Goal: Use online tool/utility: Use online tool/utility

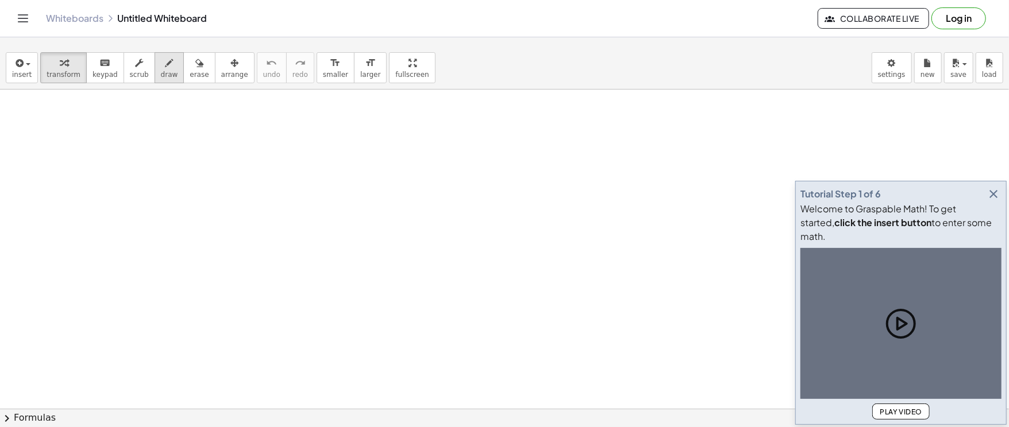
click at [165, 69] on icon "button" at bounding box center [169, 63] width 8 height 14
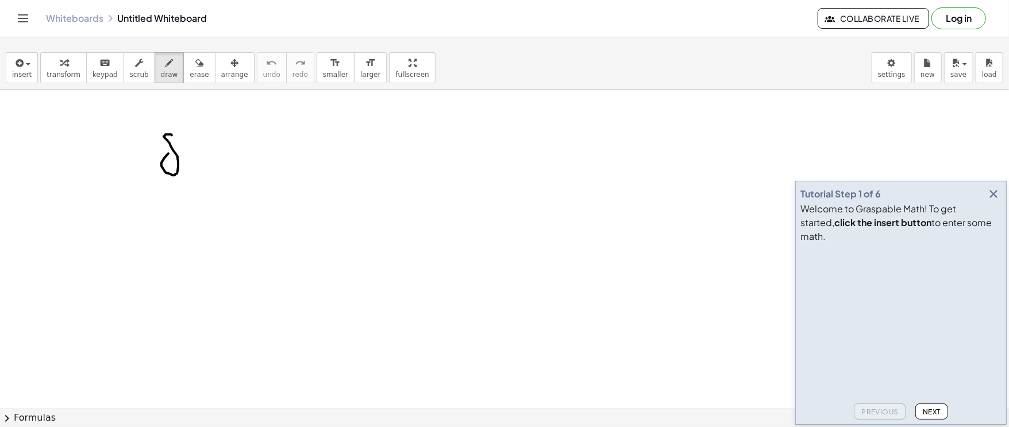
drag, startPoint x: 207, startPoint y: 156, endPoint x: 221, endPoint y: 160, distance: 14.2
drag, startPoint x: 219, startPoint y: 141, endPoint x: 221, endPoint y: 181, distance: 39.7
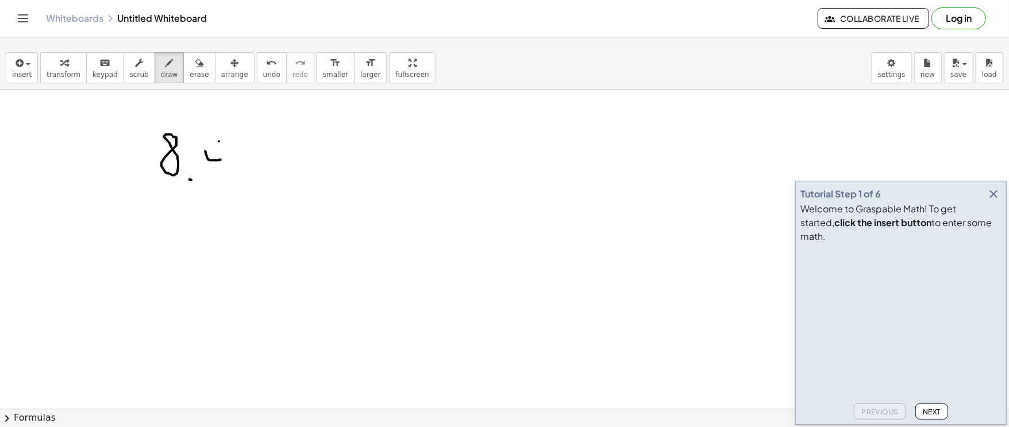
drag, startPoint x: 259, startPoint y: 164, endPoint x: 292, endPoint y: 155, distance: 34.0
drag, startPoint x: 322, startPoint y: 154, endPoint x: 334, endPoint y: 177, distance: 26.2
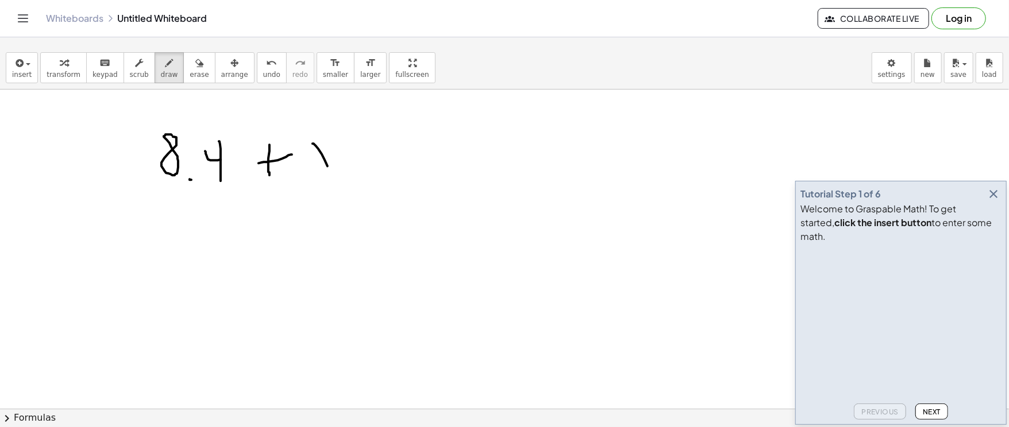
drag, startPoint x: 335, startPoint y: 151, endPoint x: 257, endPoint y: 198, distance: 90.4
drag, startPoint x: 234, startPoint y: 198, endPoint x: 316, endPoint y: 205, distance: 81.8
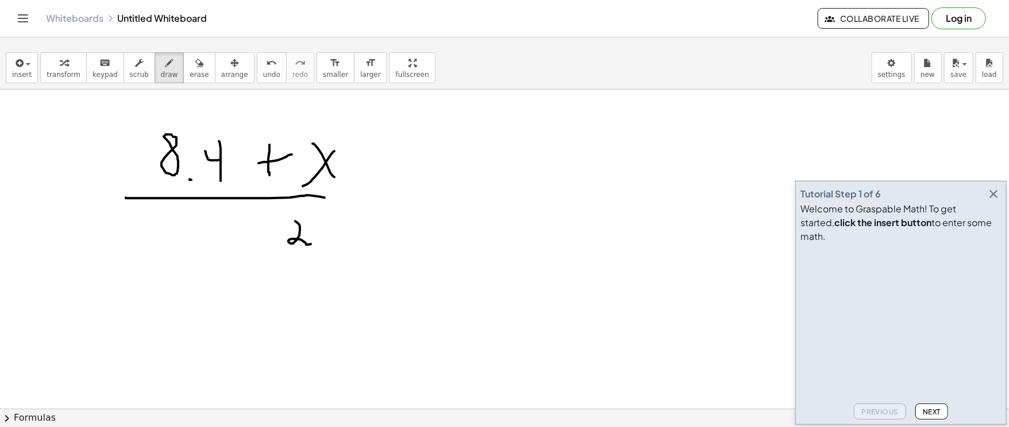
drag, startPoint x: 295, startPoint y: 221, endPoint x: 349, endPoint y: 223, distance: 53.5
drag, startPoint x: 380, startPoint y: 195, endPoint x: 407, endPoint y: 191, distance: 27.2
drag, startPoint x: 381, startPoint y: 221, endPoint x: 416, endPoint y: 210, distance: 36.5
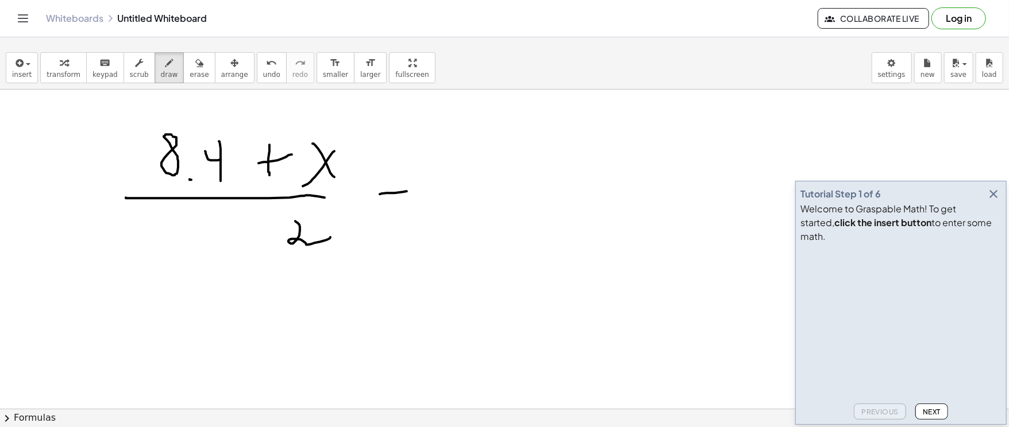
drag, startPoint x: 461, startPoint y: 178, endPoint x: 464, endPoint y: 280, distance: 101.7
drag, startPoint x: 245, startPoint y: 295, endPoint x: 252, endPoint y: 306, distance: 12.9
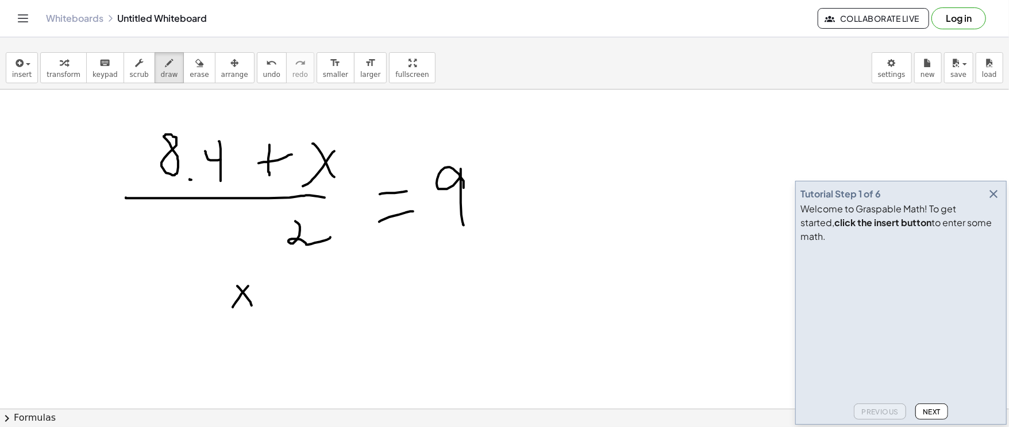
drag, startPoint x: 271, startPoint y: 296, endPoint x: 272, endPoint y: 311, distance: 14.9
drag, startPoint x: 272, startPoint y: 311, endPoint x: 294, endPoint y: 308, distance: 22.7
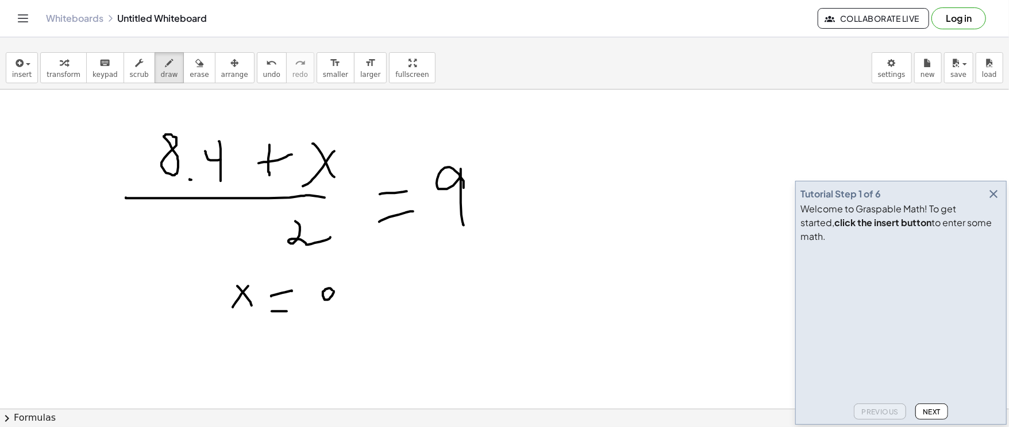
drag, startPoint x: 327, startPoint y: 289, endPoint x: 336, endPoint y: 306, distance: 19.5
drag, startPoint x: 355, startPoint y: 308, endPoint x: 358, endPoint y: 314, distance: 6.4
drag, startPoint x: 348, startPoint y: 314, endPoint x: 360, endPoint y: 305, distance: 14.8
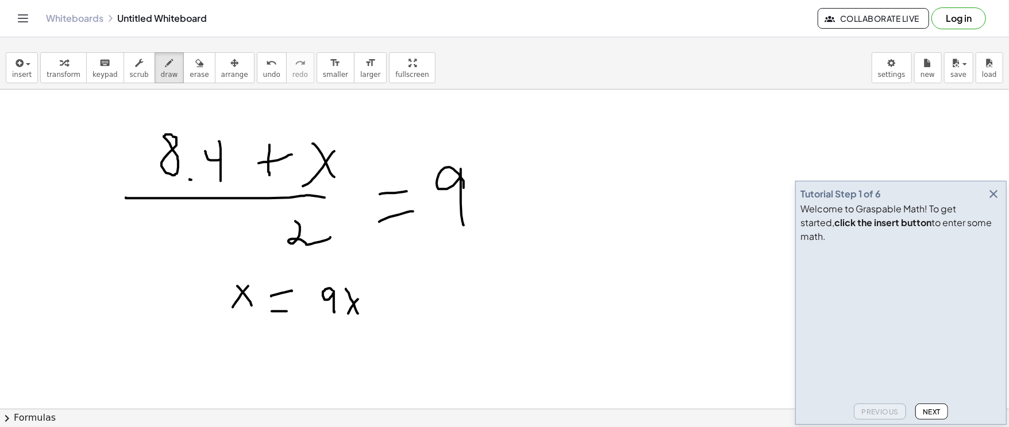
drag, startPoint x: 361, startPoint y: 304, endPoint x: 373, endPoint y: 321, distance: 20.9
drag, startPoint x: 395, startPoint y: 304, endPoint x: 408, endPoint y: 302, distance: 12.8
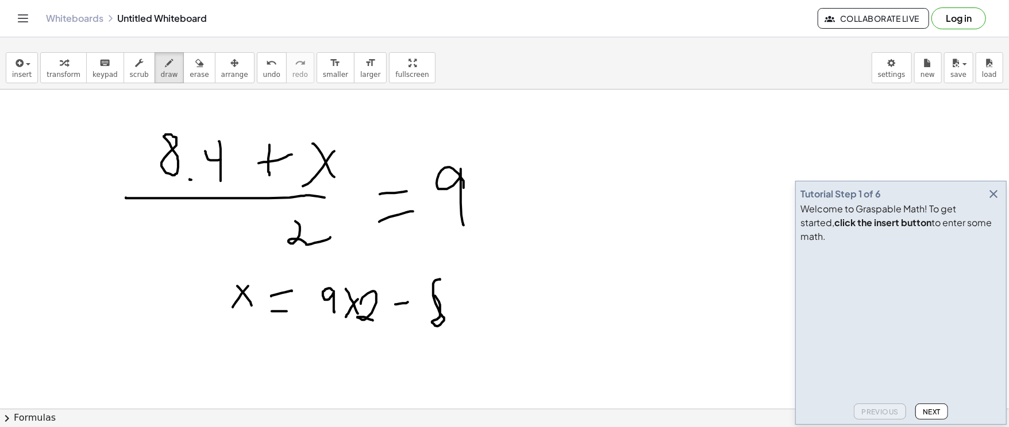
drag, startPoint x: 435, startPoint y: 303, endPoint x: 435, endPoint y: 290, distance: 13.2
drag, startPoint x: 477, startPoint y: 280, endPoint x: 488, endPoint y: 300, distance: 22.9
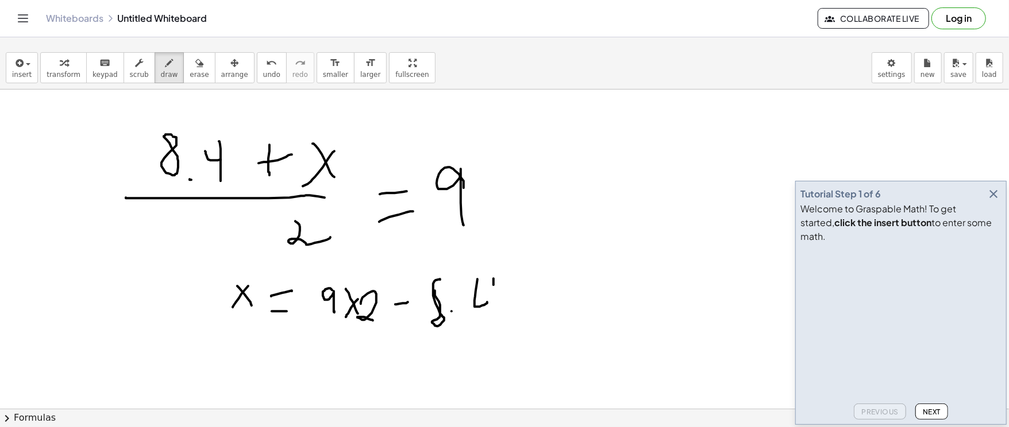
drag, startPoint x: 494, startPoint y: 279, endPoint x: 493, endPoint y: 322, distance: 43.7
drag, startPoint x: 612, startPoint y: 231, endPoint x: 634, endPoint y: 253, distance: 30.5
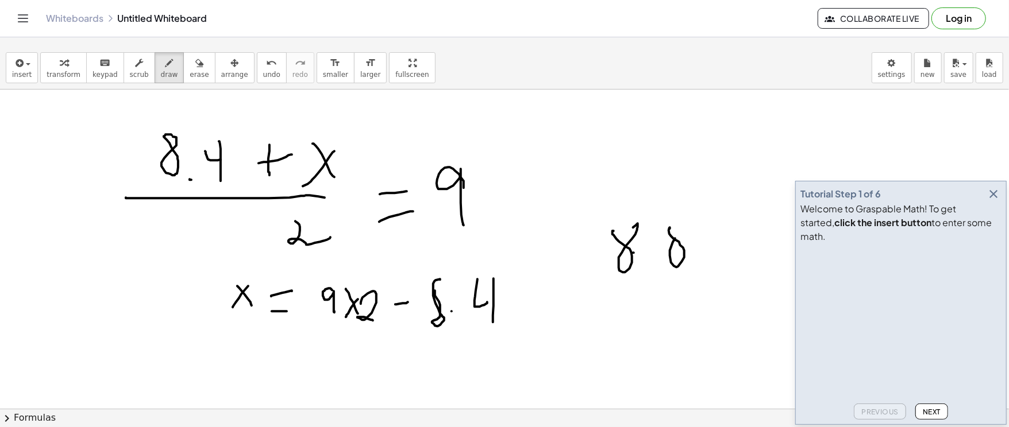
drag, startPoint x: 669, startPoint y: 230, endPoint x: 680, endPoint y: 229, distance: 11.6
drag, startPoint x: 672, startPoint y: 247, endPoint x: 703, endPoint y: 247, distance: 30.4
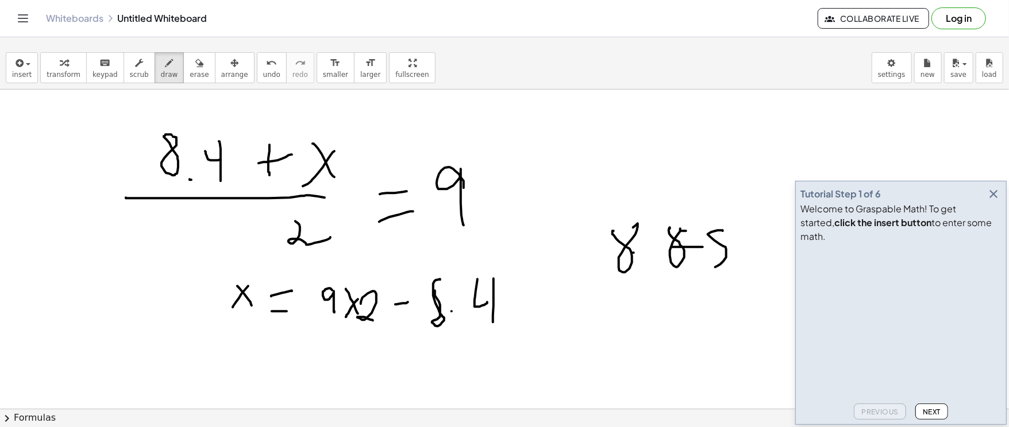
drag, startPoint x: 760, startPoint y: 249, endPoint x: 752, endPoint y: 265, distance: 17.5
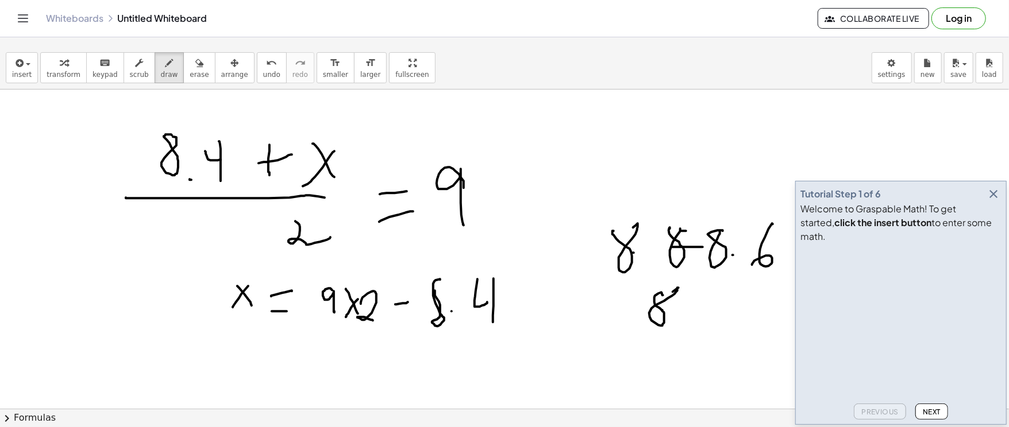
drag, startPoint x: 681, startPoint y: 326, endPoint x: 681, endPoint y: 320, distance: 5.8
drag, startPoint x: 700, startPoint y: 300, endPoint x: 709, endPoint y: 308, distance: 11.8
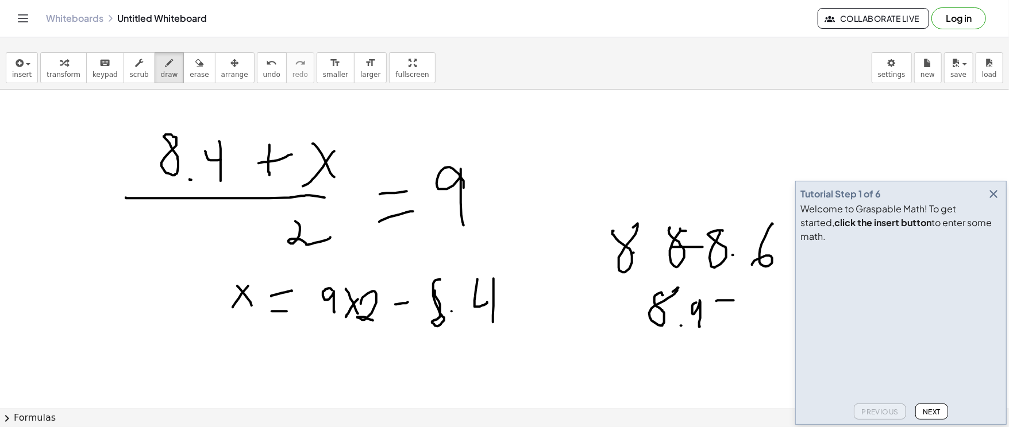
drag, startPoint x: 734, startPoint y: 300, endPoint x: 719, endPoint y: 322, distance: 26.0
drag, startPoint x: 719, startPoint y: 322, endPoint x: 736, endPoint y: 319, distance: 17.4
drag, startPoint x: 791, startPoint y: 295, endPoint x: 782, endPoint y: 358, distance: 63.8
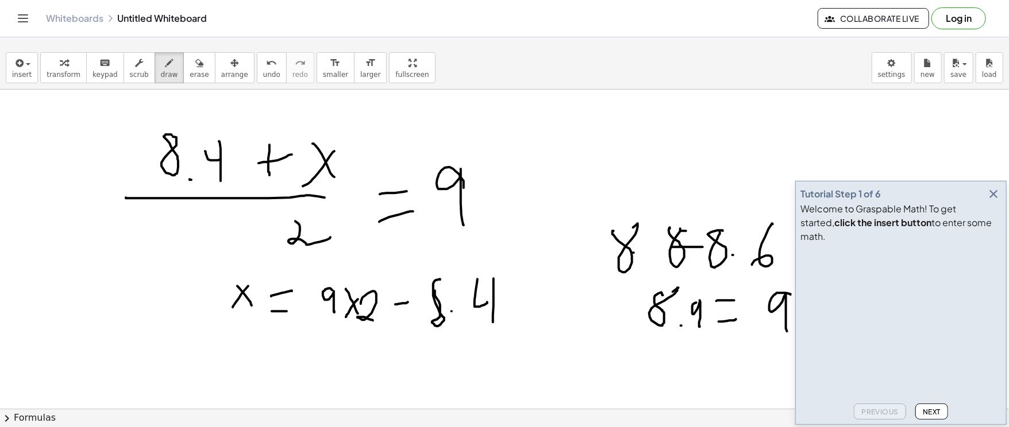
drag, startPoint x: 667, startPoint y: 288, endPoint x: 656, endPoint y: 338, distance: 51.3
drag, startPoint x: 687, startPoint y: 305, endPoint x: 680, endPoint y: 330, distance: 25.5
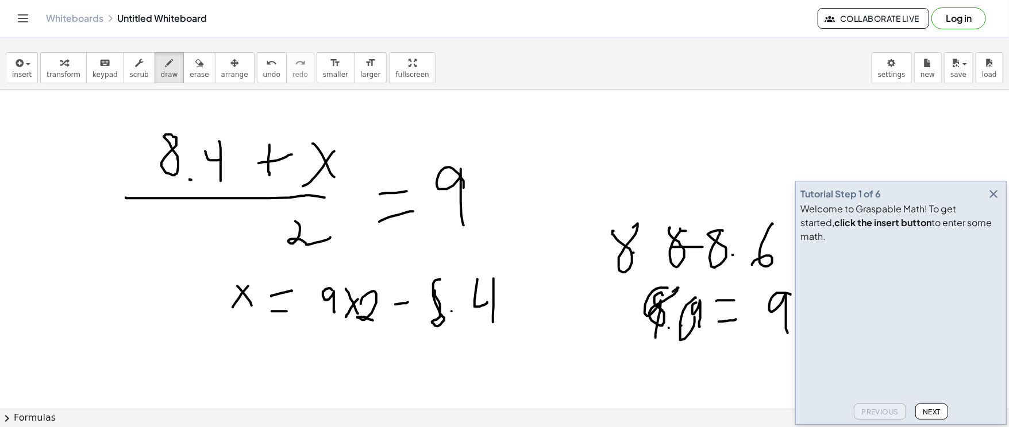
drag, startPoint x: 726, startPoint y: 272, endPoint x: 761, endPoint y: 267, distance: 36.0
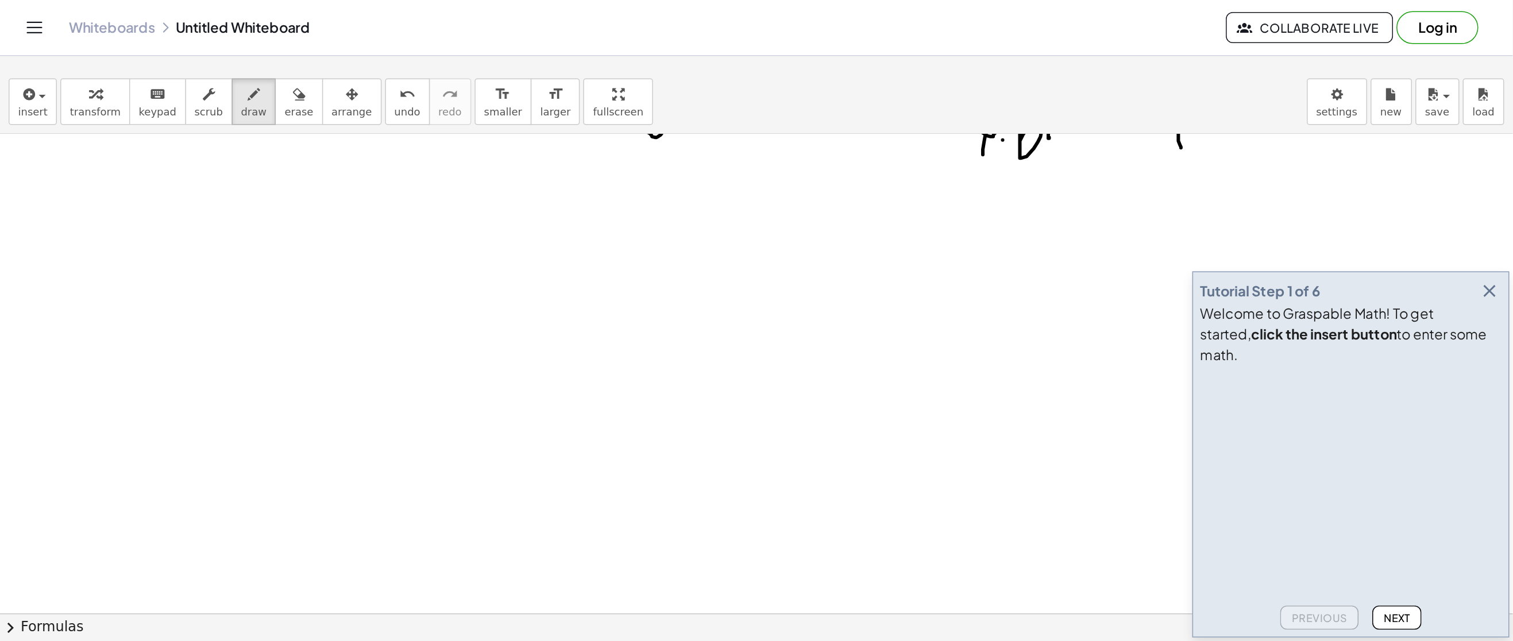
scroll to position [344, 0]
drag, startPoint x: 127, startPoint y: 125, endPoint x: 124, endPoint y: 142, distance: 18.0
click at [124, 159] on div at bounding box center [504, 111] width 1009 height 733
click at [150, 130] on div at bounding box center [504, 111] width 1009 height 733
drag, startPoint x: 132, startPoint y: 144, endPoint x: 148, endPoint y: 154, distance: 18.6
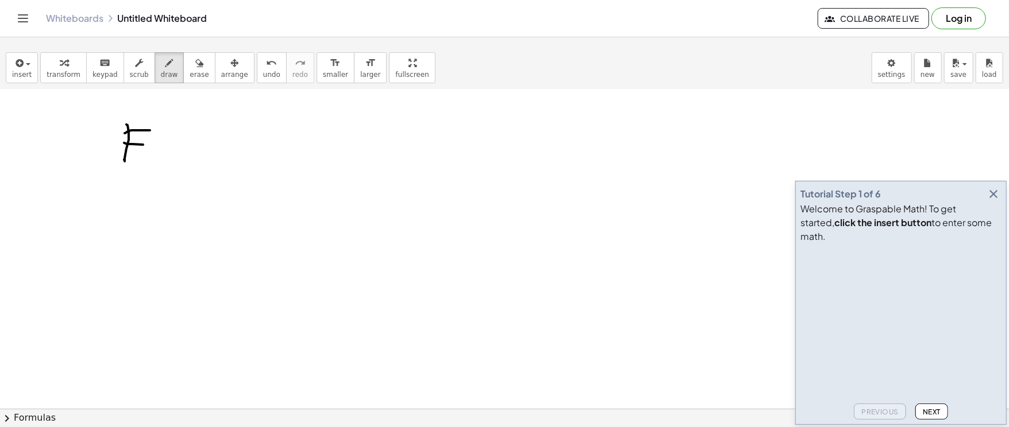
click at [153, 145] on div at bounding box center [504, 111] width 1009 height 733
drag, startPoint x: 122, startPoint y: 195, endPoint x: 125, endPoint y: 205, distance: 10.2
click at [126, 214] on div at bounding box center [504, 111] width 1009 height 733
drag, startPoint x: 125, startPoint y: 194, endPoint x: 128, endPoint y: 218, distance: 24.9
click at [131, 217] on div at bounding box center [504, 111] width 1009 height 733
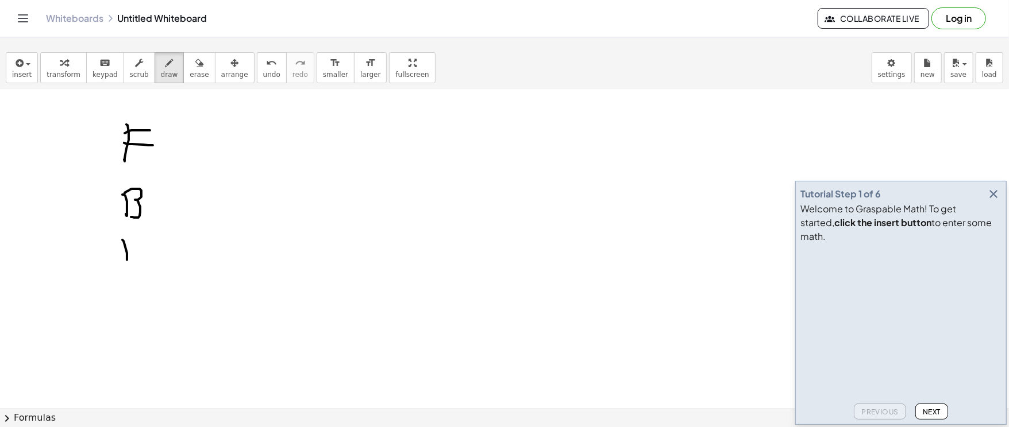
drag, startPoint x: 127, startPoint y: 260, endPoint x: 134, endPoint y: 244, distance: 17.2
click at [126, 265] on div at bounding box center [504, 111] width 1009 height 733
drag, startPoint x: 134, startPoint y: 242, endPoint x: 137, endPoint y: 264, distance: 21.5
click at [137, 264] on div at bounding box center [504, 111] width 1009 height 733
drag, startPoint x: 138, startPoint y: 253, endPoint x: 157, endPoint y: 250, distance: 19.8
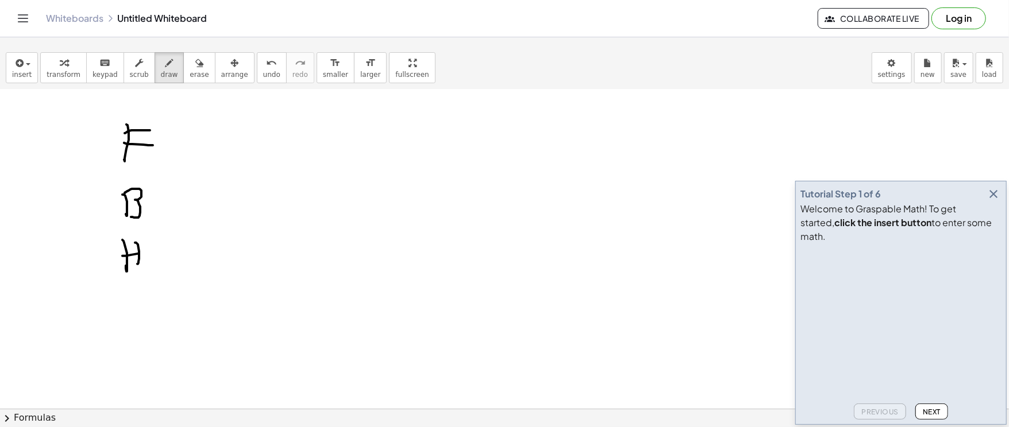
click at [157, 250] on div at bounding box center [504, 111] width 1009 height 733
drag, startPoint x: 124, startPoint y: 314, endPoint x: 144, endPoint y: 329, distance: 25.0
click at [161, 322] on div at bounding box center [504, 111] width 1009 height 733
drag, startPoint x: 149, startPoint y: 329, endPoint x: 143, endPoint y: 337, distance: 9.9
click at [147, 346] on div at bounding box center [504, 111] width 1009 height 733
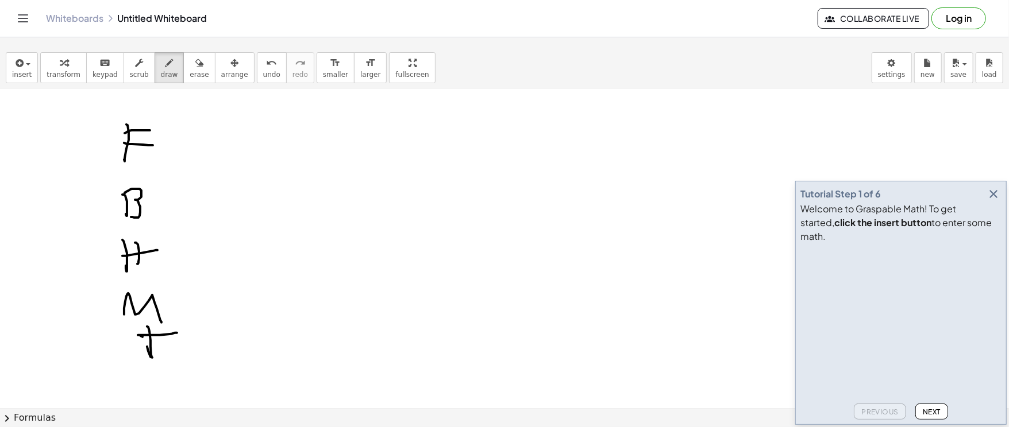
drag, startPoint x: 143, startPoint y: 337, endPoint x: 177, endPoint y: 333, distance: 34.1
click at [177, 333] on div at bounding box center [504, 111] width 1009 height 733
drag, startPoint x: 146, startPoint y: 379, endPoint x: 111, endPoint y: 371, distance: 35.4
click at [141, 393] on div at bounding box center [504, 111] width 1009 height 733
drag, startPoint x: 121, startPoint y: 369, endPoint x: 122, endPoint y: 396, distance: 26.5
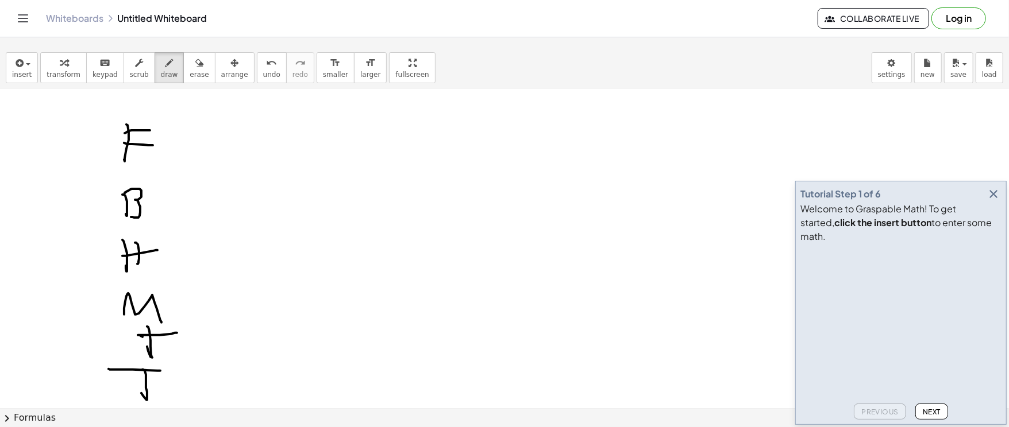
click at [149, 380] on div at bounding box center [504, 111] width 1009 height 733
drag, startPoint x: 215, startPoint y: 400, endPoint x: 190, endPoint y: 398, distance: 25.3
click at [214, 399] on div at bounding box center [504, 111] width 1009 height 733
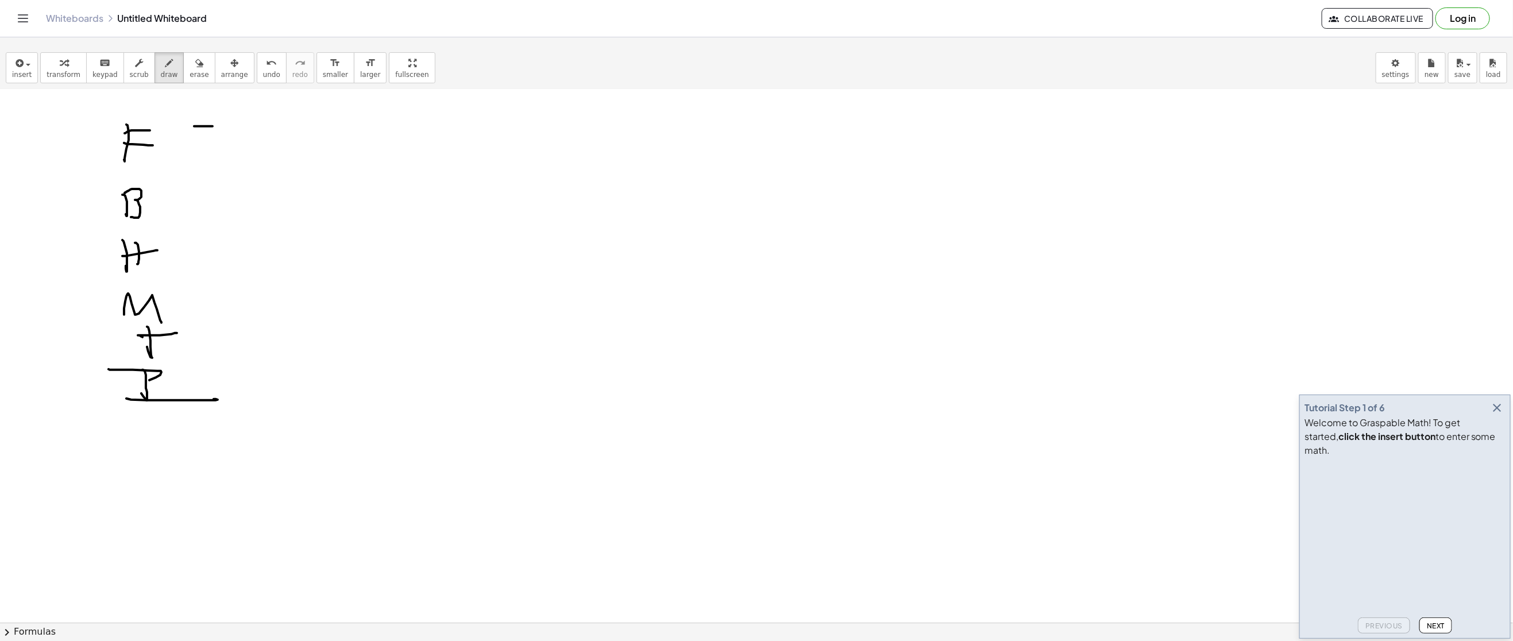
drag, startPoint x: 213, startPoint y: 127, endPoint x: 187, endPoint y: 147, distance: 32.3
click at [215, 127] on div at bounding box center [756, 278] width 1513 height 1066
drag, startPoint x: 183, startPoint y: 149, endPoint x: 213, endPoint y: 147, distance: 30.0
click at [209, 149] on div at bounding box center [756, 278] width 1513 height 1066
drag, startPoint x: 196, startPoint y: 203, endPoint x: 219, endPoint y: 202, distance: 23.0
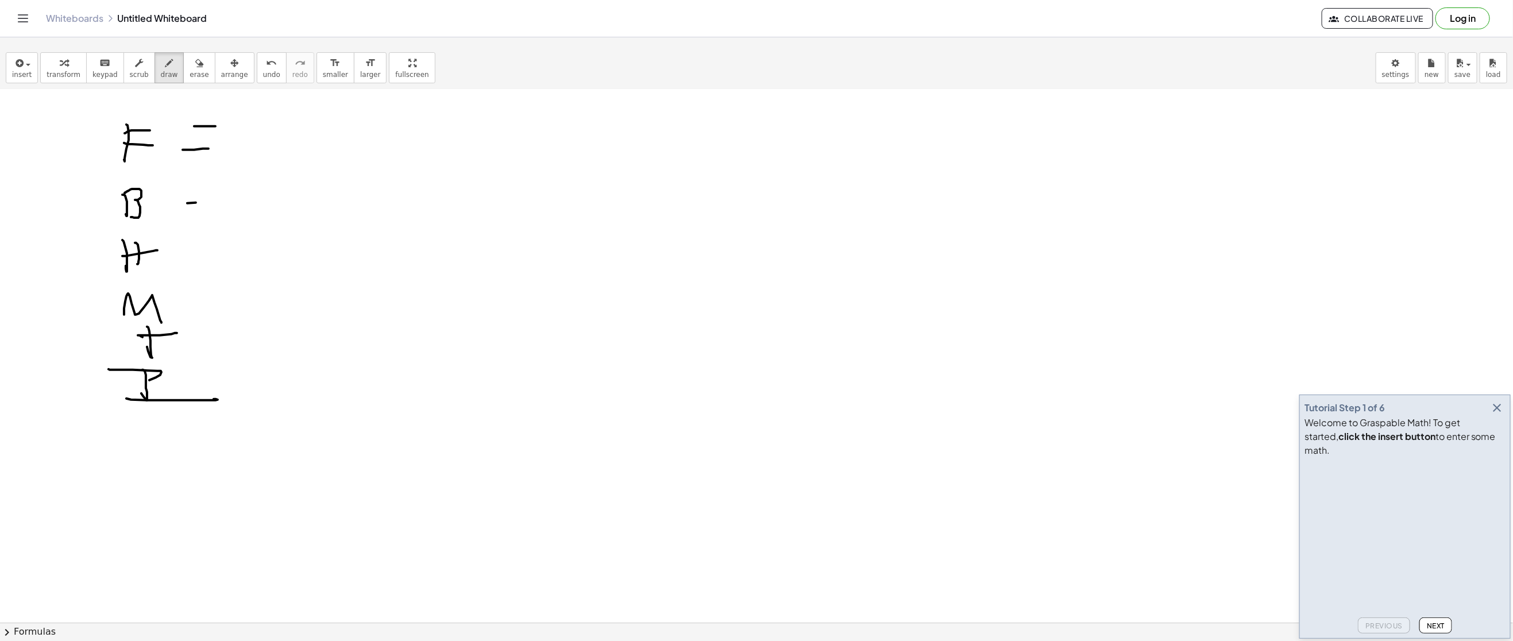
click at [219, 202] on div at bounding box center [756, 278] width 1513 height 1066
drag, startPoint x: 179, startPoint y: 225, endPoint x: 213, endPoint y: 227, distance: 34.0
click at [213, 227] on div at bounding box center [756, 278] width 1513 height 1066
drag, startPoint x: 184, startPoint y: 254, endPoint x: 211, endPoint y: 265, distance: 29.7
click at [223, 255] on div at bounding box center [756, 278] width 1513 height 1066
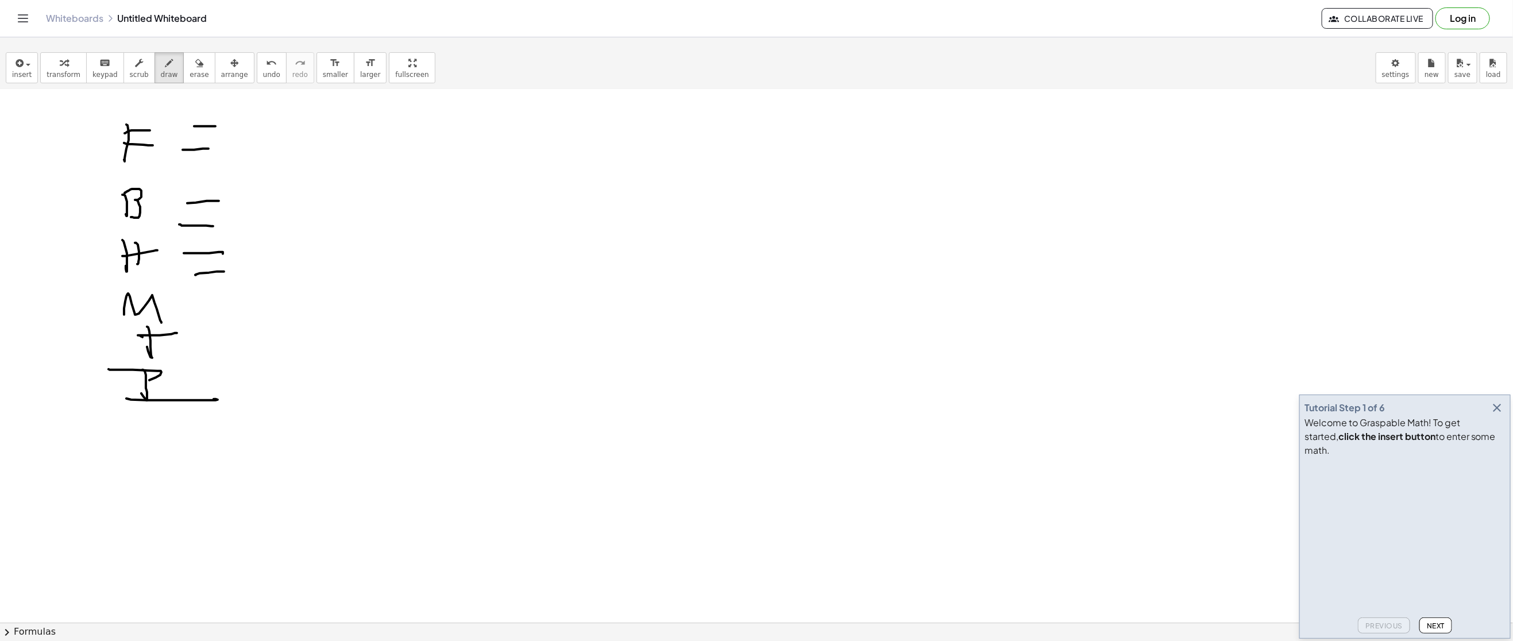
drag
click at [225, 272] on div at bounding box center [756, 278] width 1513 height 1066
click at [220, 295] on div at bounding box center [756, 278] width 1513 height 1066
click at [228, 302] on div at bounding box center [756, 278] width 1513 height 1066
click at [234, 337] on div at bounding box center [756, 278] width 1513 height 1066
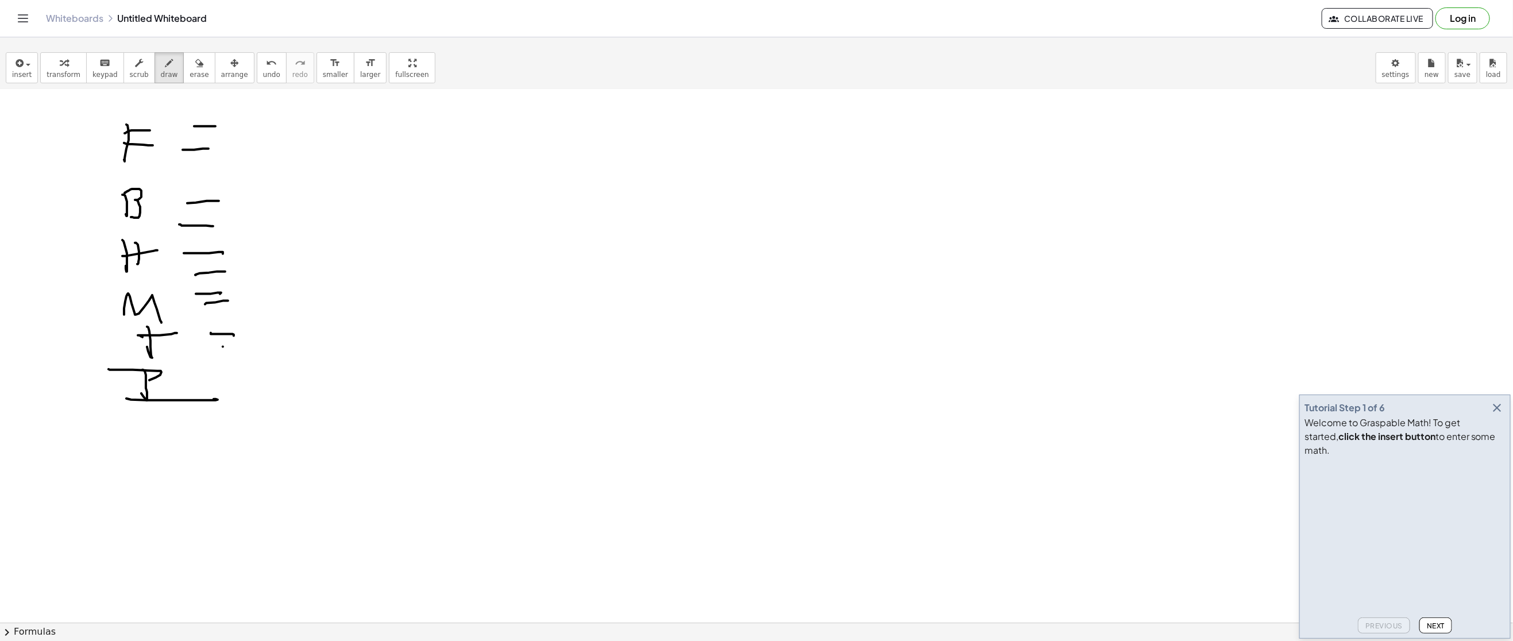
click at [245, 349] on div at bounding box center [756, 278] width 1513 height 1066
click at [260, 381] on div at bounding box center [756, 278] width 1513 height 1066
click at [283, 388] on div at bounding box center [756, 278] width 1513 height 1066
click at [529, 384] on div at bounding box center [756, 278] width 1513 height 1066
click at [402, 427] on div at bounding box center [756, 278] width 1513 height 1066
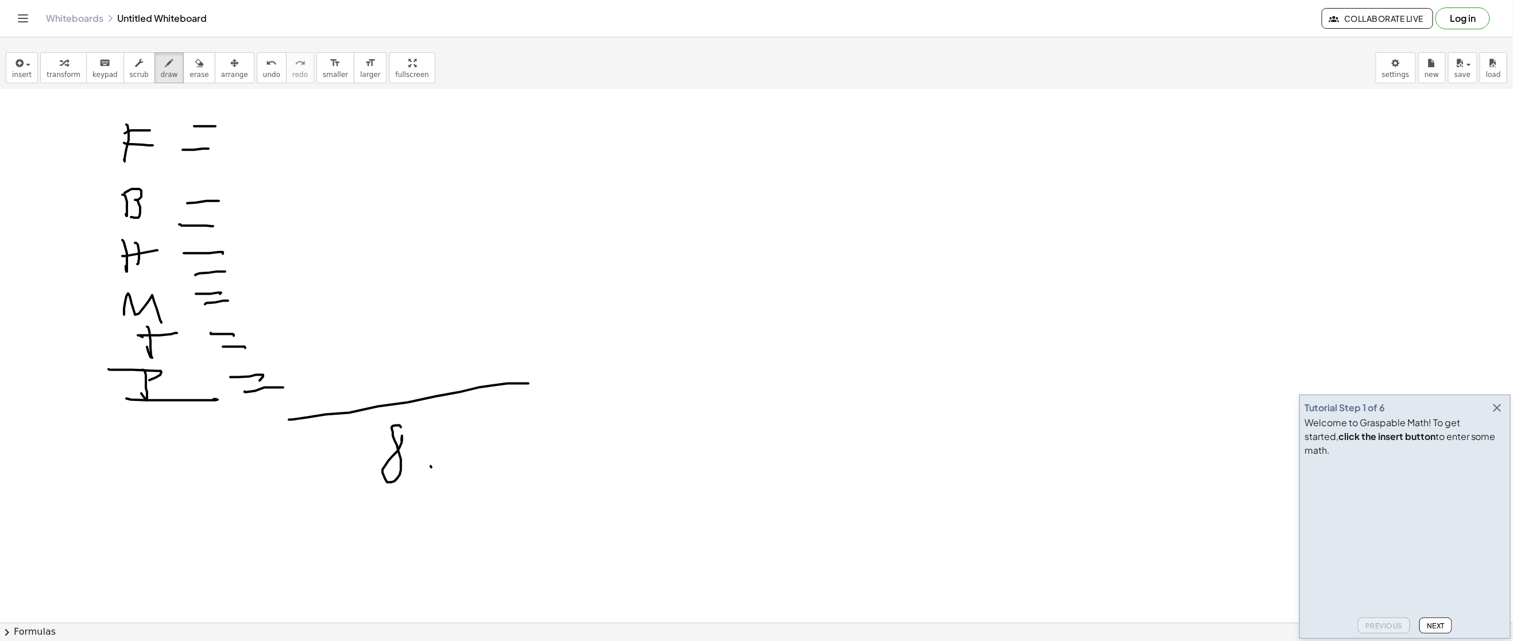
click at [435, 427] on div at bounding box center [756, 278] width 1513 height 1066
click at [472, 422] on div at bounding box center [756, 278] width 1513 height 1066
click at [294, 157] on div at bounding box center [756, 278] width 1513 height 1066
click at [300, 221] on div at bounding box center [756, 278] width 1513 height 1066
click at [300, 282] on div at bounding box center [756, 278] width 1513 height 1066
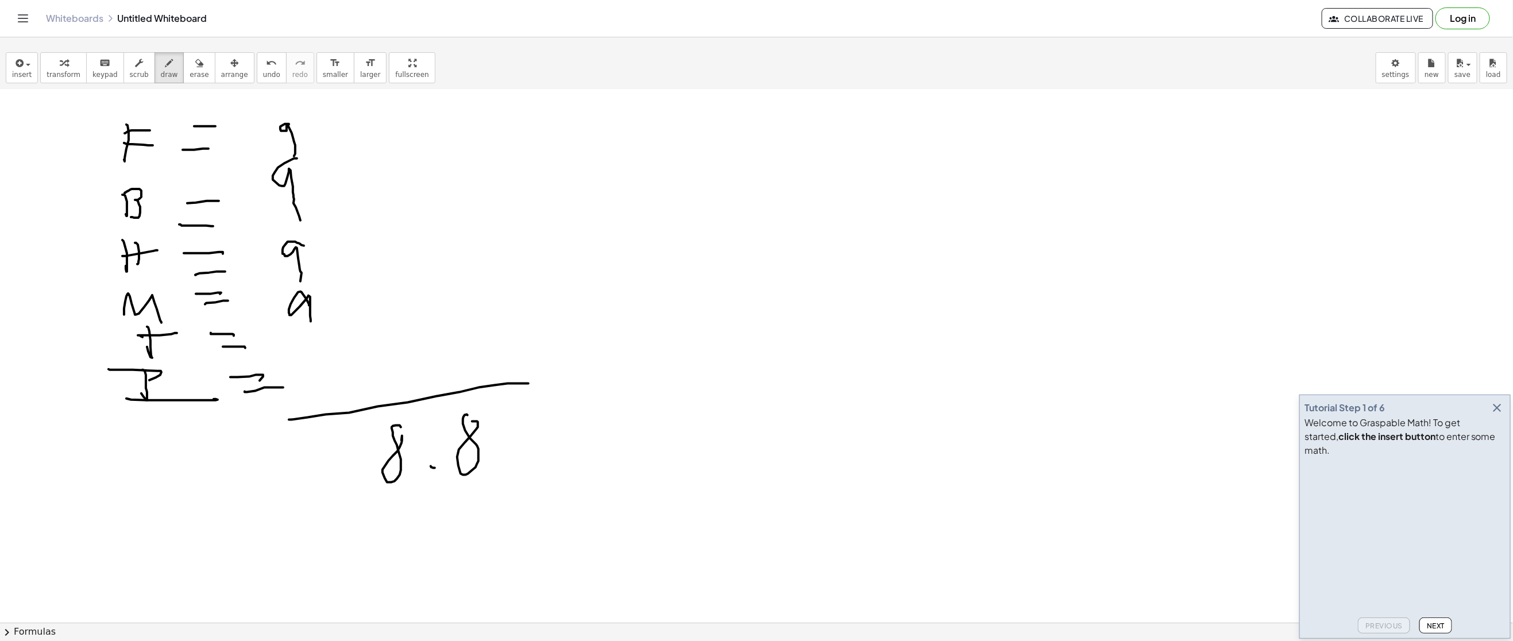
click at [313, 324] on div at bounding box center [756, 278] width 1513 height 1066
click at [321, 364] on div at bounding box center [756, 278] width 1513 height 1066
click at [325, 395] on div at bounding box center [756, 278] width 1513 height 1066
click at [463, 123] on div at bounding box center [756, 278] width 1513 height 1066
click at [448, 214] on div at bounding box center [756, 278] width 1513 height 1066
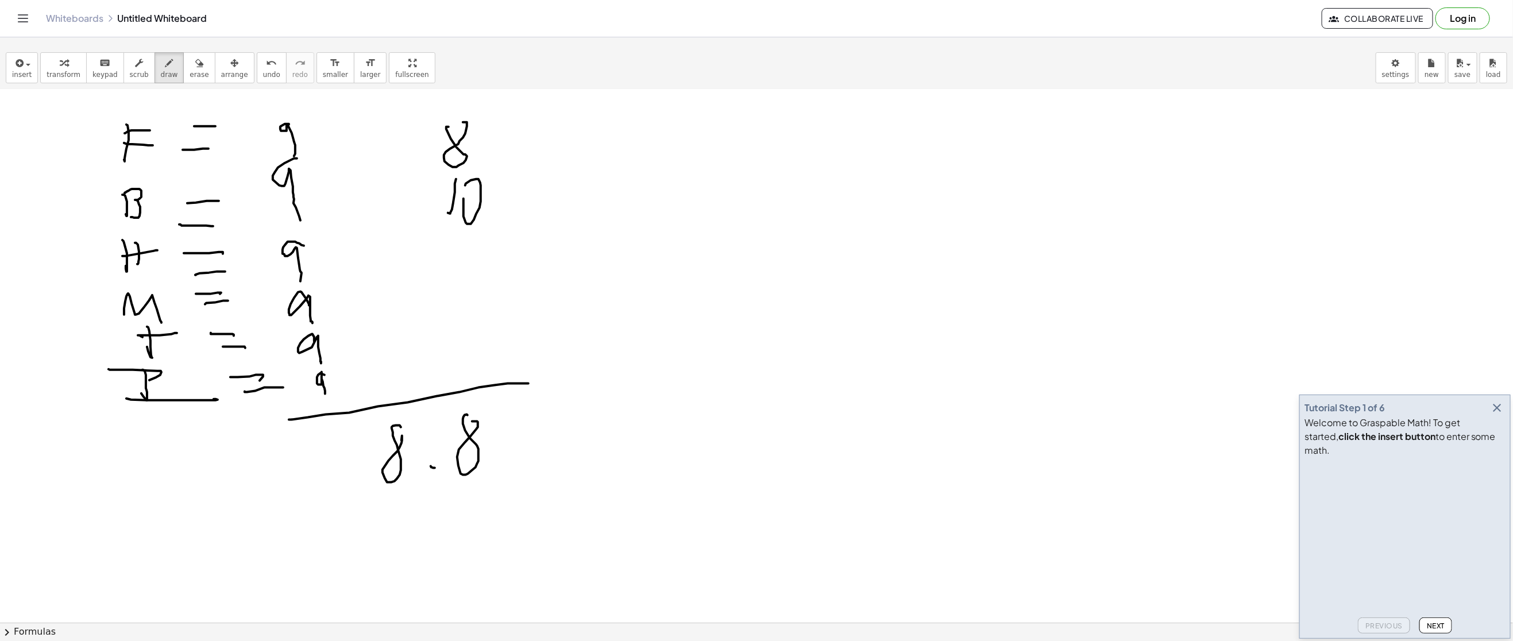
click at [465, 193] on div at bounding box center [756, 278] width 1513 height 1066
click at [109, 184] on div at bounding box center [756, 278] width 1513 height 1066
click at [107, 246] on div at bounding box center [756, 278] width 1513 height 1066
click at [100, 367] on div at bounding box center [756, 278] width 1513 height 1066
click at [81, 159] on div at bounding box center [756, 278] width 1513 height 1066
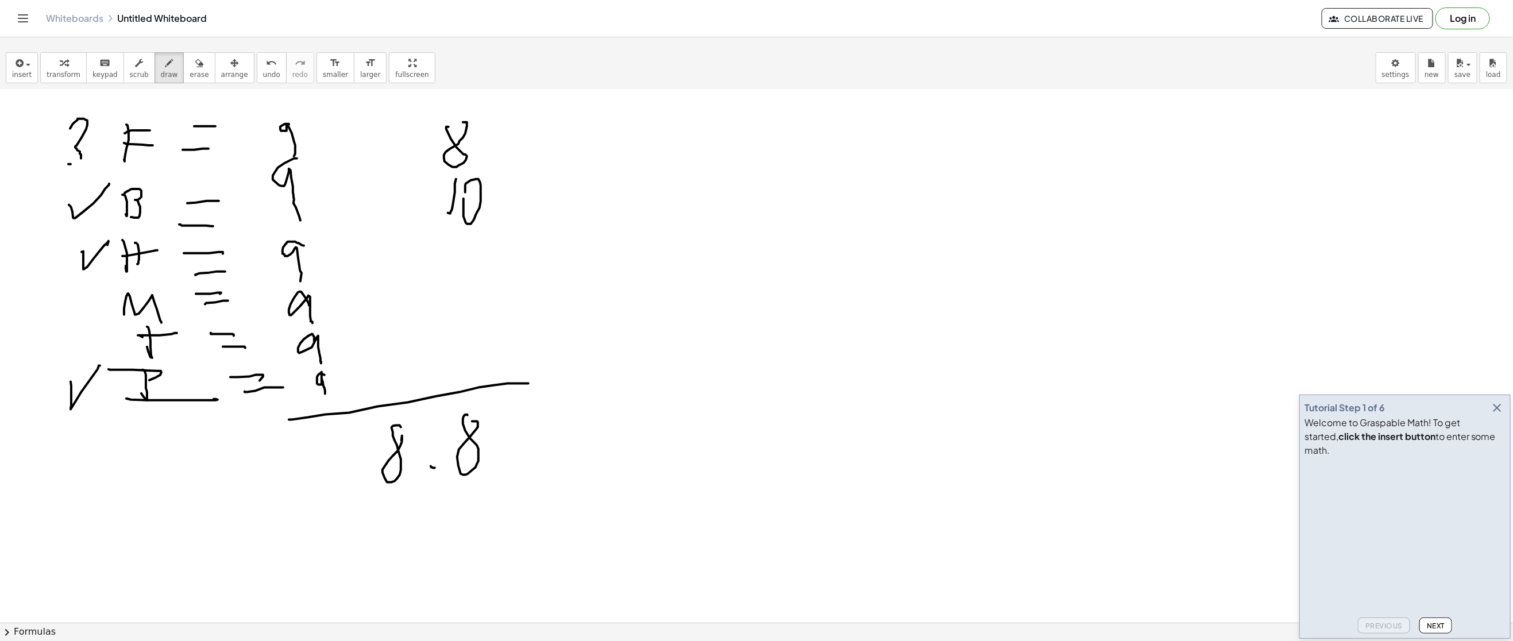
click at [75, 166] on div at bounding box center [756, 278] width 1513 height 1066
click at [86, 354] on div at bounding box center [756, 278] width 1513 height 1066
click at [86, 349] on div at bounding box center [756, 278] width 1513 height 1066
click at [102, 304] on div at bounding box center [756, 278] width 1513 height 1066
click at [72, 304] on div at bounding box center [756, 278] width 1513 height 1066
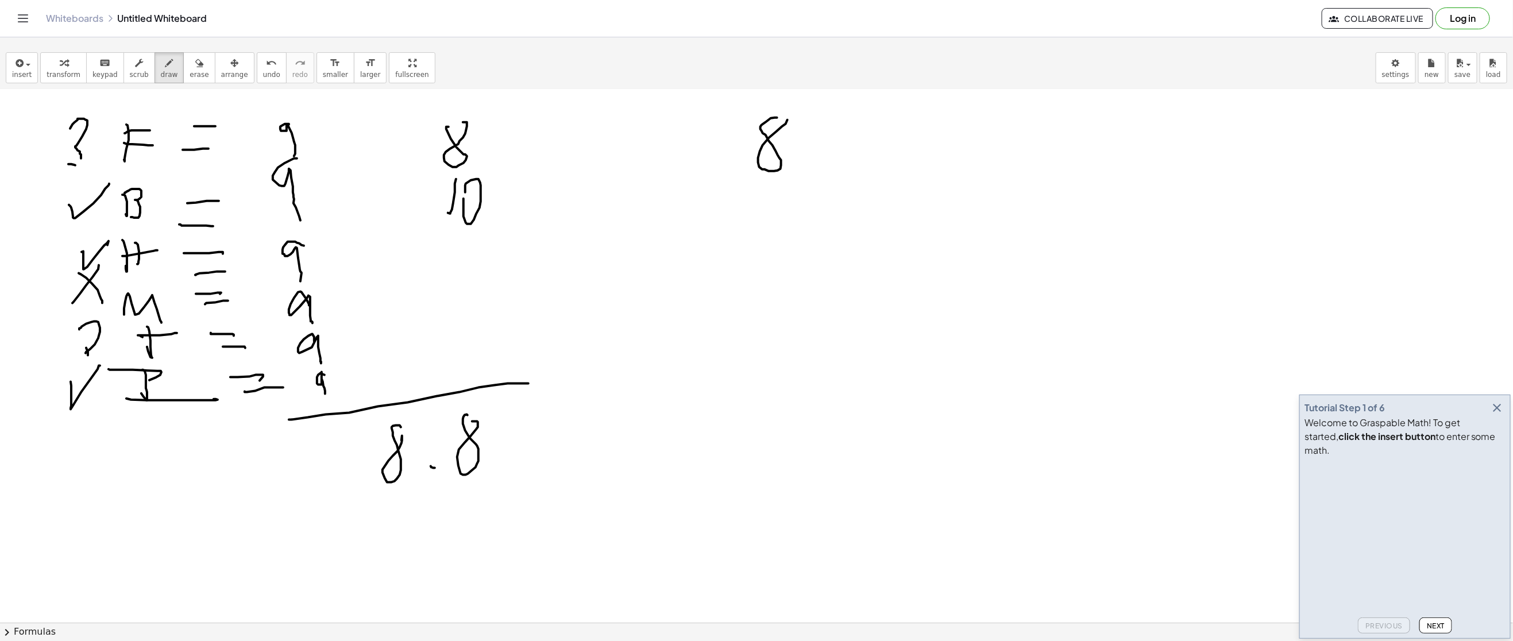
drag, startPoint x: 766, startPoint y: 123, endPoint x: 779, endPoint y: 125, distance: 13.4
click at [783, 117] on div at bounding box center [756, 278] width 1513 height 1066
click at [805, 159] on div at bounding box center [756, 278] width 1513 height 1066
drag, startPoint x: 833, startPoint y: 129, endPoint x: 843, endPoint y: 107, distance: 24.4
click at [828, 105] on div at bounding box center [756, 278] width 1513 height 1066
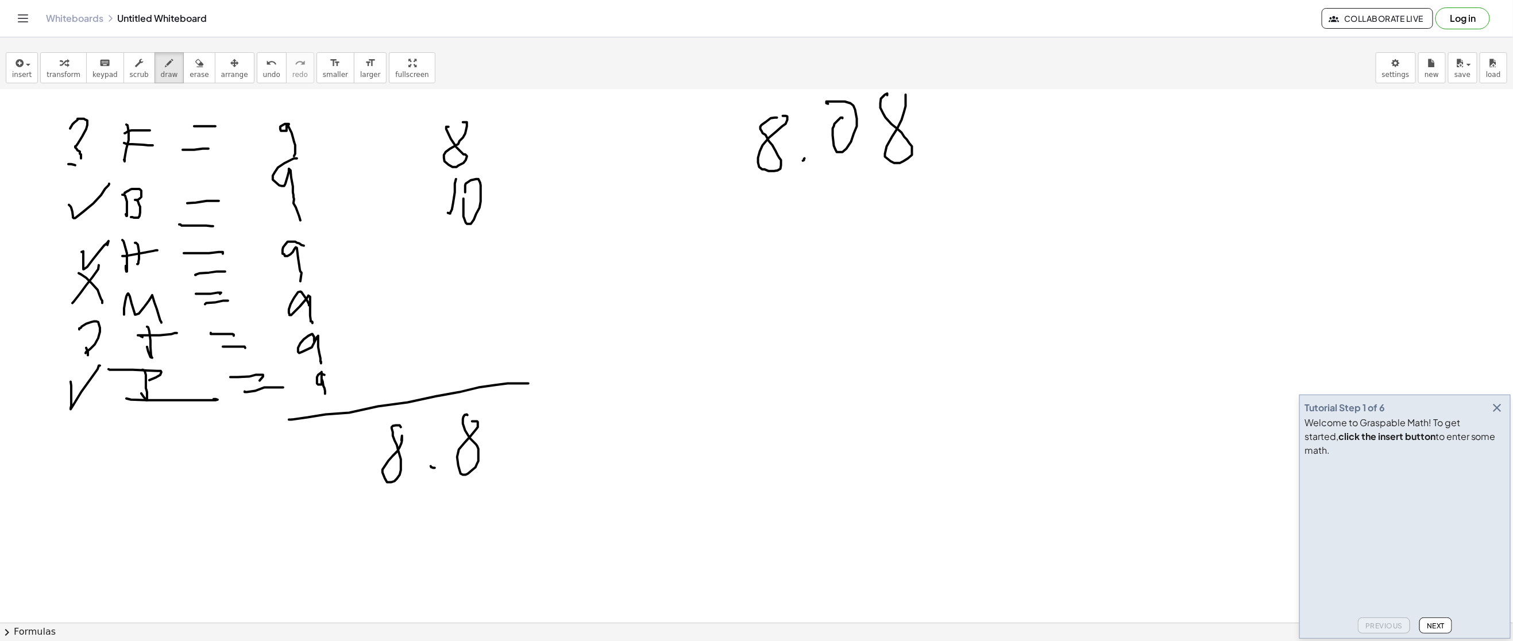
drag, startPoint x: 881, startPoint y: 109, endPoint x: 901, endPoint y: 94, distance: 24.7
click at [904, 94] on div at bounding box center [756, 278] width 1513 height 1066
drag, startPoint x: 1004, startPoint y: 136, endPoint x: 1007, endPoint y: 148, distance: 13.0
click at [1008, 128] on div at bounding box center [756, 278] width 1513 height 1066
drag, startPoint x: 1027, startPoint y: 147, endPoint x: 1036, endPoint y: 147, distance: 9.2
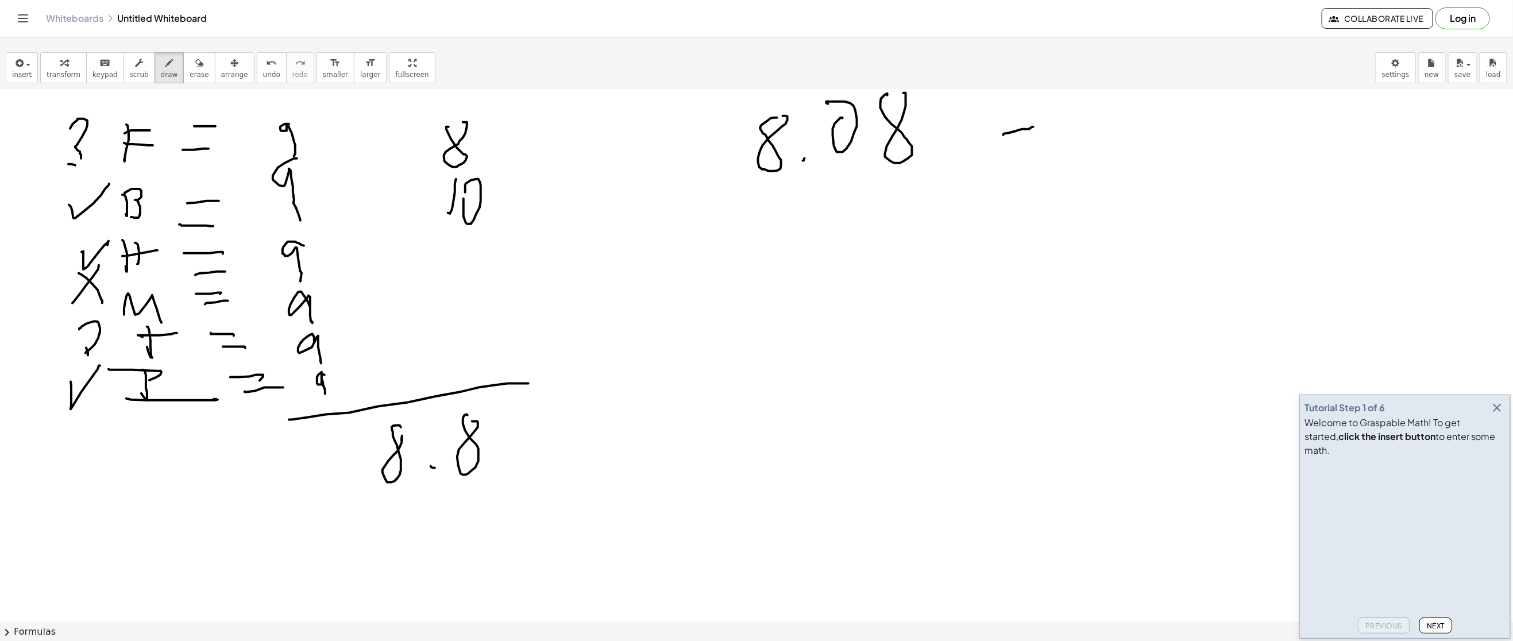
click at [1008, 147] on div at bounding box center [756, 278] width 1513 height 1066
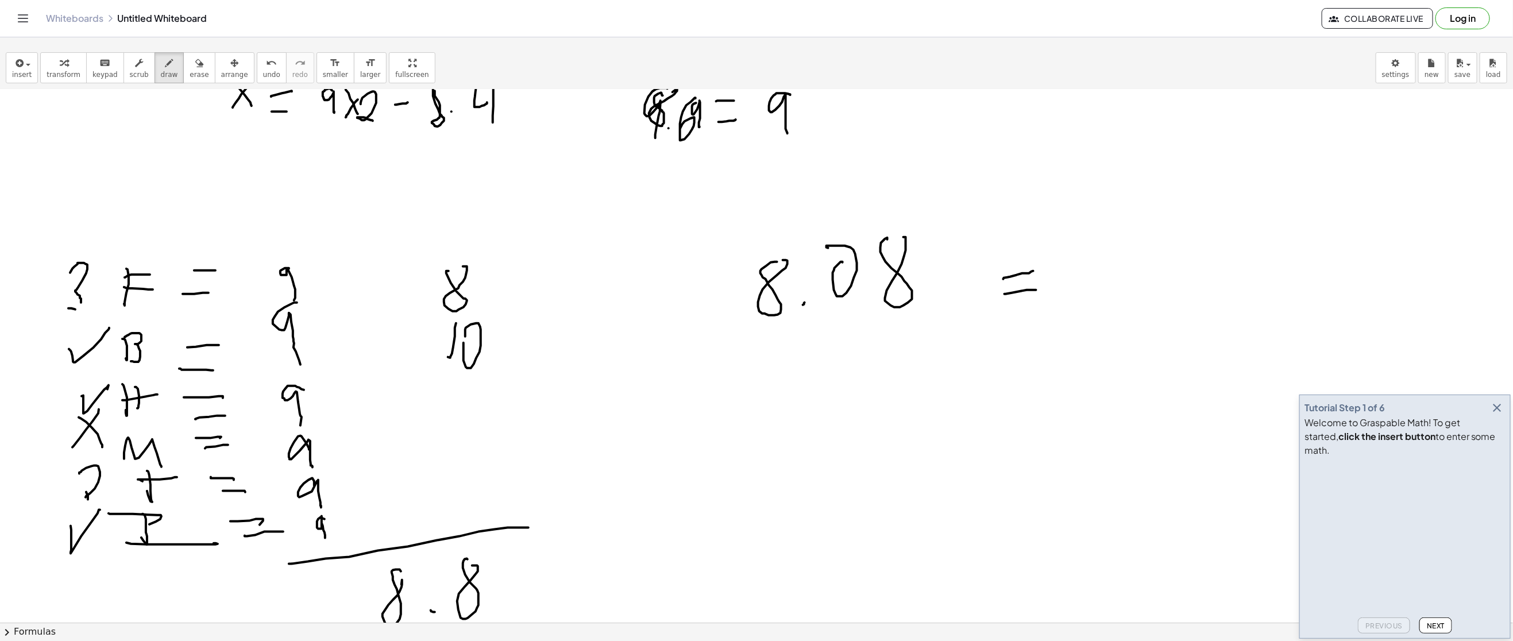
scroll to position [172, 0]
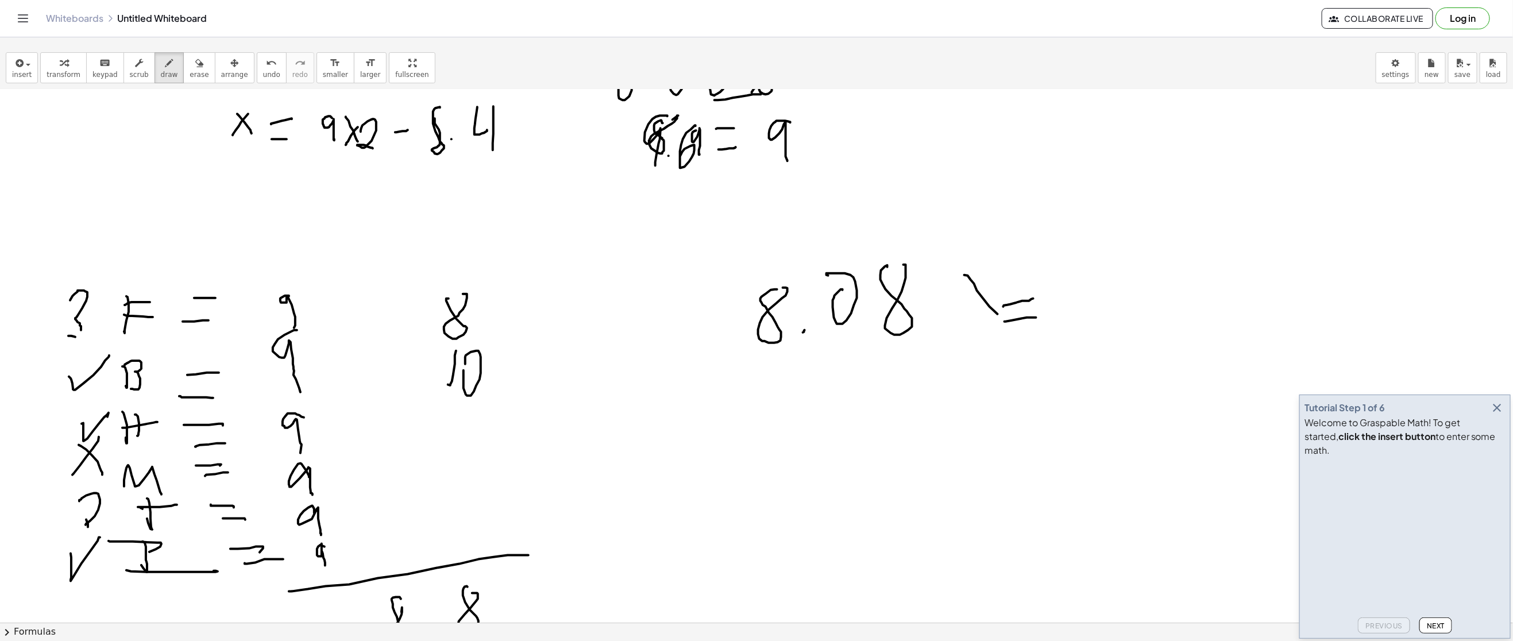
drag, startPoint x: 966, startPoint y: 276, endPoint x: 1007, endPoint y: 276, distance: 40.2
click at [999, 313] on div at bounding box center [756, 450] width 1513 height 1066
drag, startPoint x: 977, startPoint y: 310, endPoint x: 997, endPoint y: 319, distance: 21.9
click at [968, 326] on div at bounding box center [756, 450] width 1513 height 1066
drag, startPoint x: 1050, startPoint y: 276, endPoint x: 1044, endPoint y: 269, distance: 9.4
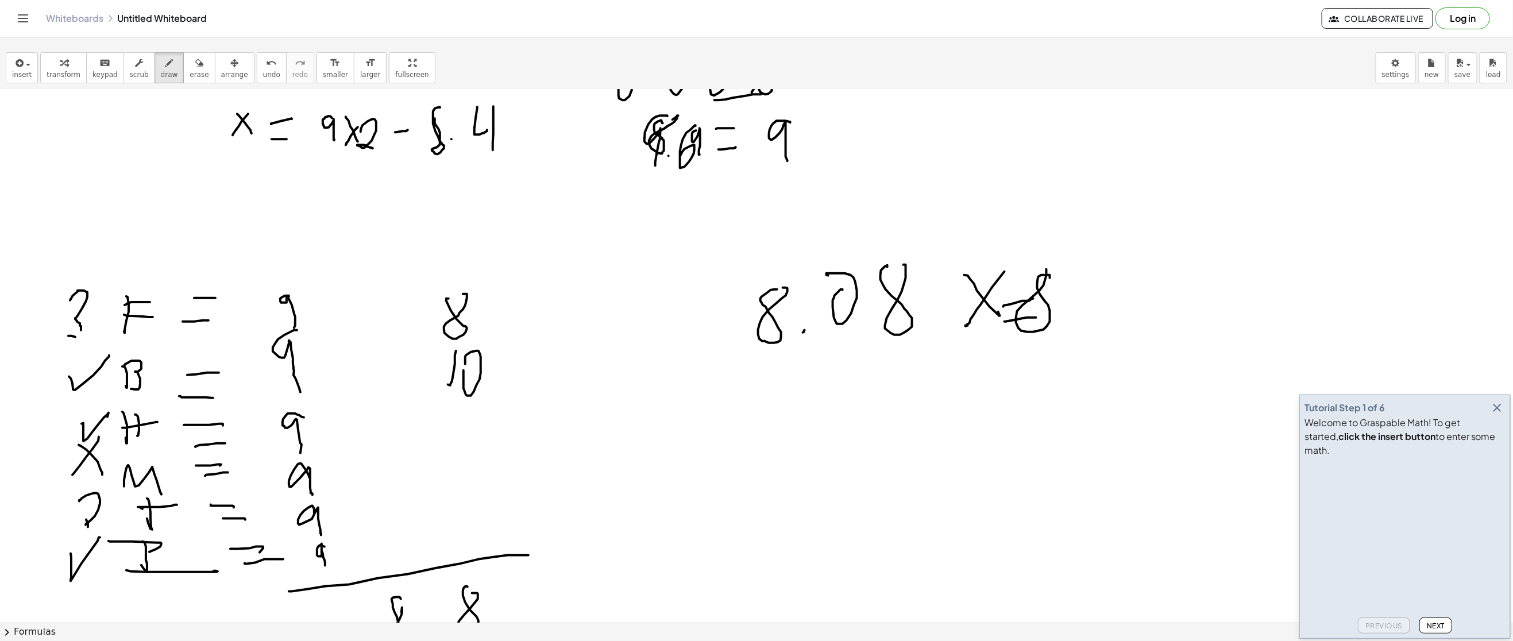
click at [1008, 269] on div at bounding box center [756, 450] width 1513 height 1066
click at [1008, 317] on div at bounding box center [756, 450] width 1513 height 1066
drag, startPoint x: 1027, startPoint y: 280, endPoint x: 1060, endPoint y: 314, distance: 46.7
click at [1008, 314] on div at bounding box center [756, 450] width 1513 height 1066
drag, startPoint x: 1051, startPoint y: 276, endPoint x: 995, endPoint y: 326, distance: 75.3
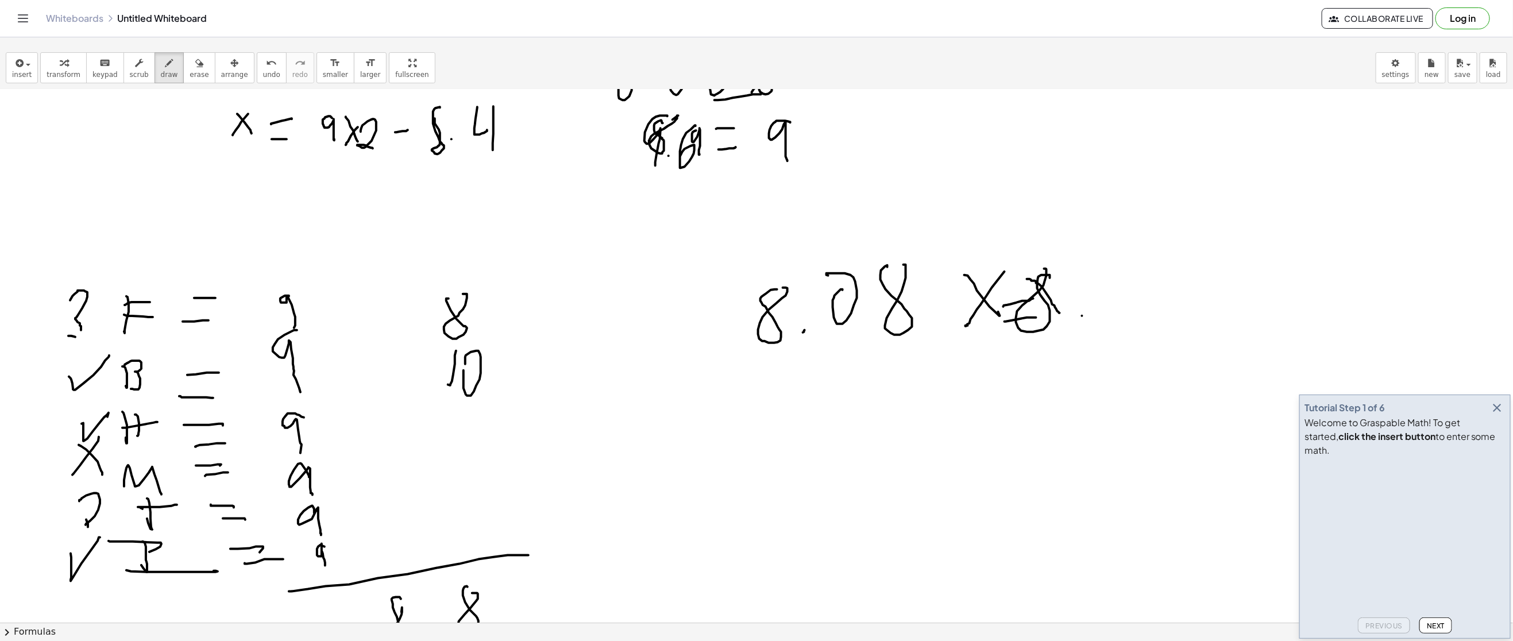
click at [1008, 325] on div at bounding box center [756, 450] width 1513 height 1066
drag, startPoint x: 889, startPoint y: 370, endPoint x: 1091, endPoint y: 387, distance: 202.3
click at [1008, 370] on div at bounding box center [756, 450] width 1513 height 1066
drag, startPoint x: 1074, startPoint y: 391, endPoint x: 1092, endPoint y: 425, distance: 38.0
click at [1008, 427] on div at bounding box center [756, 450] width 1513 height 1066
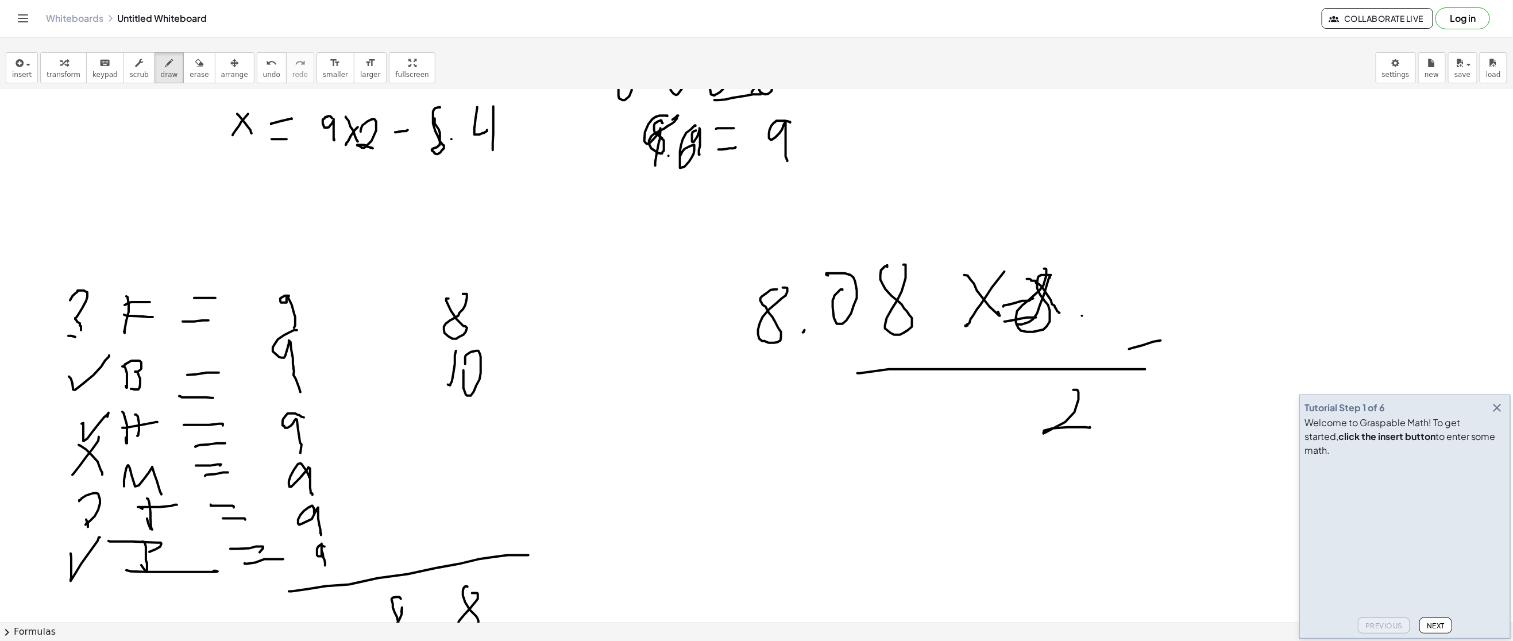
drag, startPoint x: 1161, startPoint y: 341, endPoint x: 1168, endPoint y: 348, distance: 9.4
click at [1008, 341] on div at bounding box center [756, 450] width 1513 height 1066
drag, startPoint x: 1170, startPoint y: 349, endPoint x: 1197, endPoint y: 345, distance: 27.8
click at [1008, 349] on div at bounding box center [756, 450] width 1513 height 1066
drag, startPoint x: 1227, startPoint y: 334, endPoint x: 1233, endPoint y: 298, distance: 36.8
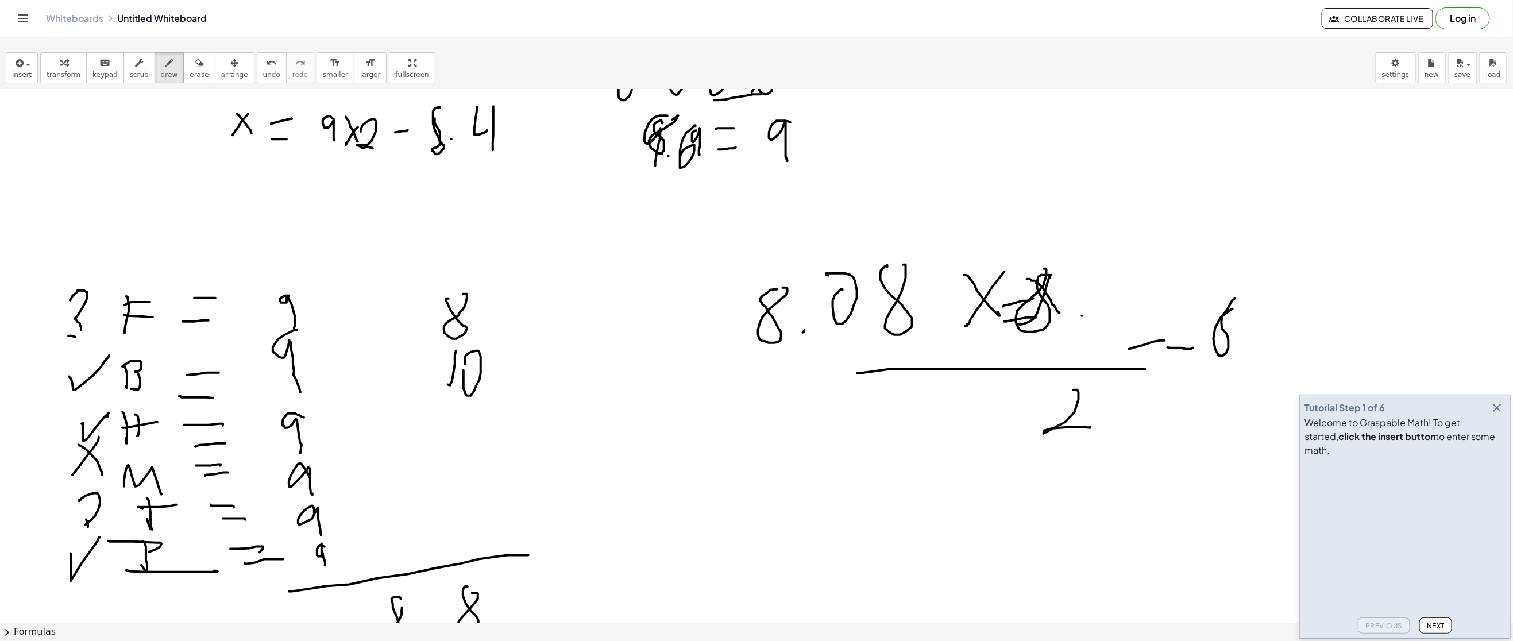
click at [1008, 298] on div at bounding box center [756, 450] width 1513 height 1066
drag, startPoint x: 1279, startPoint y: 299, endPoint x: 1256, endPoint y: 339, distance: 45.8
click at [1008, 340] on div at bounding box center [756, 450] width 1513 height 1066
